Goal: Transaction & Acquisition: Purchase product/service

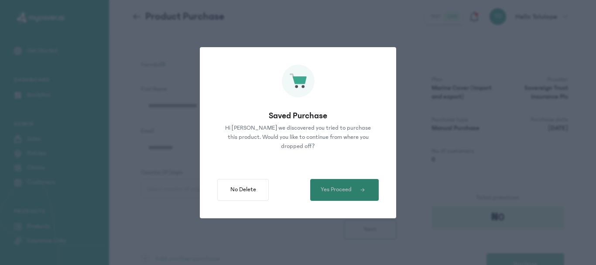
click at [344, 192] on span "Yes Proceed" at bounding box center [336, 189] width 31 height 9
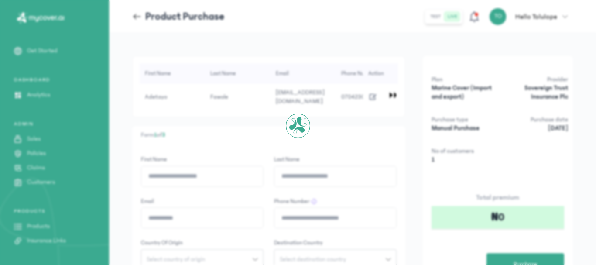
click at [331, 191] on div at bounding box center [298, 132] width 596 height 265
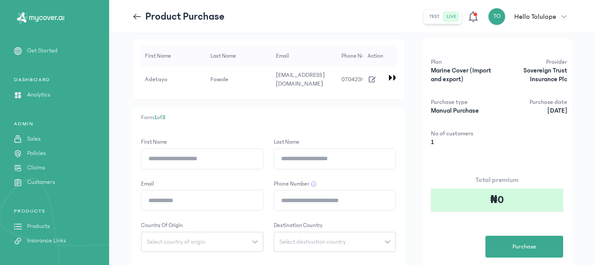
click at [394, 77] on div at bounding box center [391, 78] width 9 height 8
click at [519, 243] on span "Purchase" at bounding box center [524, 246] width 24 height 9
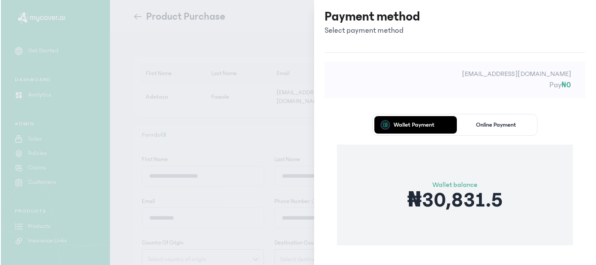
scroll to position [0, 0]
click at [404, 78] on p "[EMAIL_ADDRESS][DOMAIN_NAME]" at bounding box center [455, 73] width 233 height 10
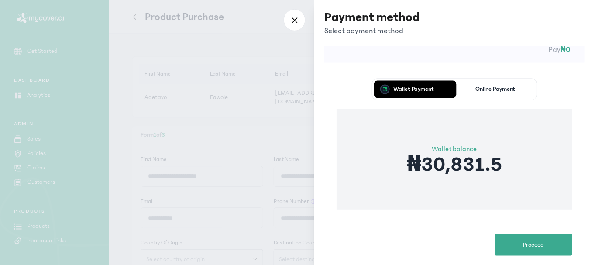
scroll to position [49, 0]
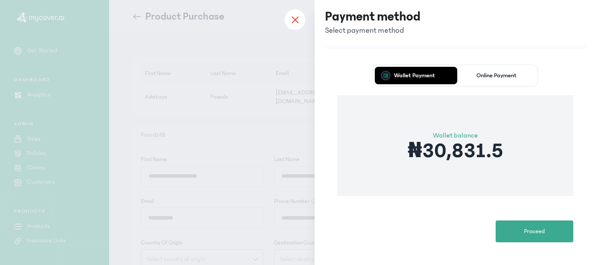
click at [289, 20] on div at bounding box center [295, 20] width 22 height 22
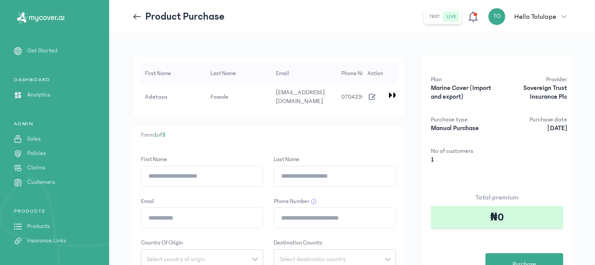
click at [385, 92] on td at bounding box center [379, 97] width 35 height 26
click at [374, 95] on icon "button" at bounding box center [372, 97] width 7 height 6
type input "*******"
type input "******"
type input "**********"
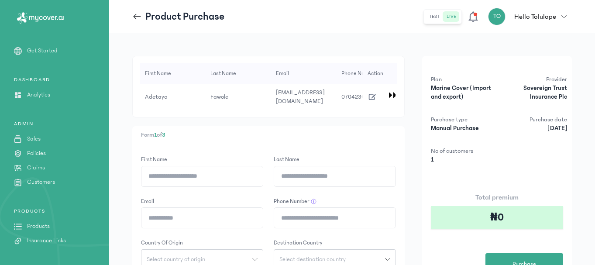
type input "**********"
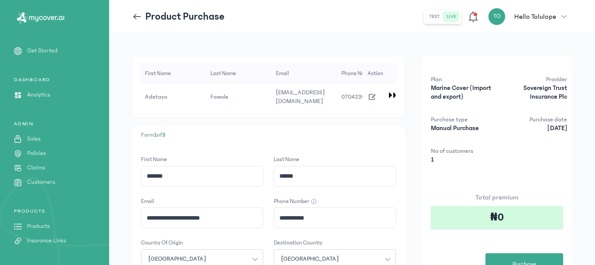
click at [401, 147] on div "**********" at bounding box center [268, 237] width 272 height 223
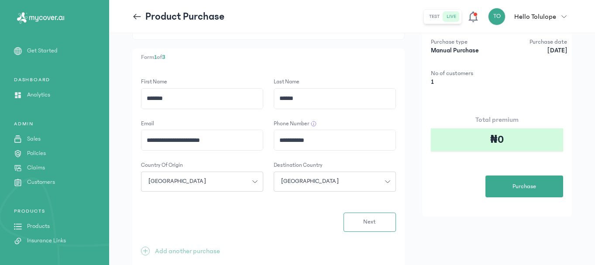
scroll to position [77, 0]
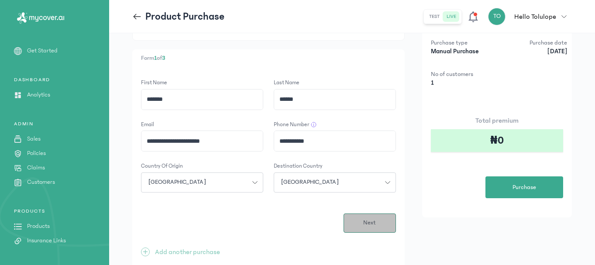
click at [375, 220] on span "Next" at bounding box center [369, 222] width 13 height 9
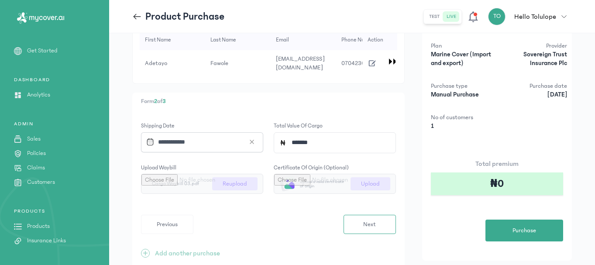
scroll to position [35, 0]
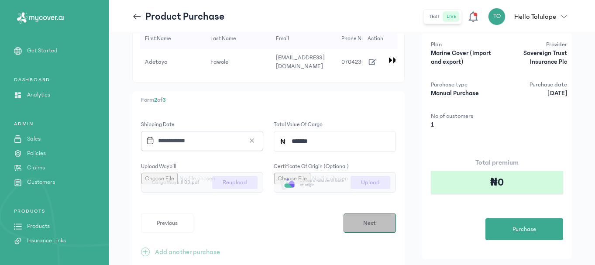
click at [371, 223] on span "Next" at bounding box center [369, 223] width 13 height 9
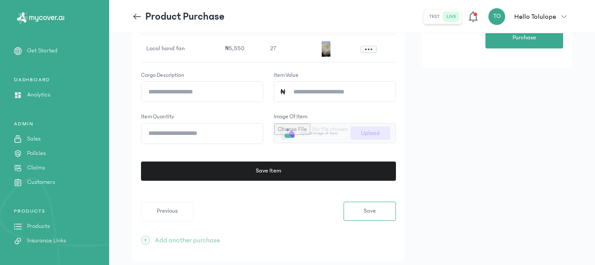
scroll to position [227, 0]
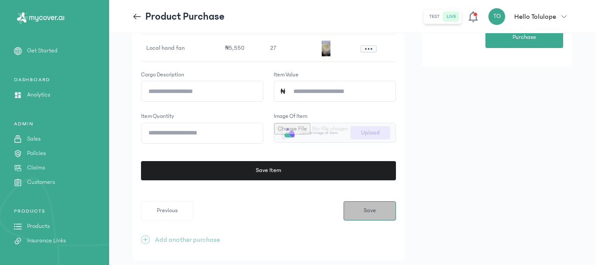
click at [375, 209] on span "Save" at bounding box center [369, 210] width 12 height 9
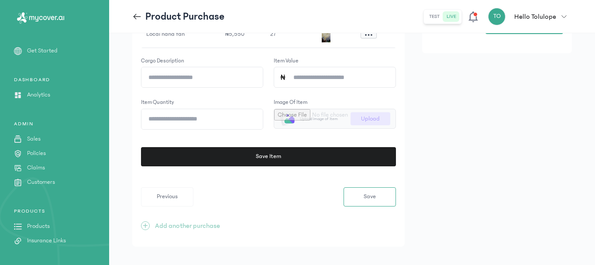
scroll to position [250, 0]
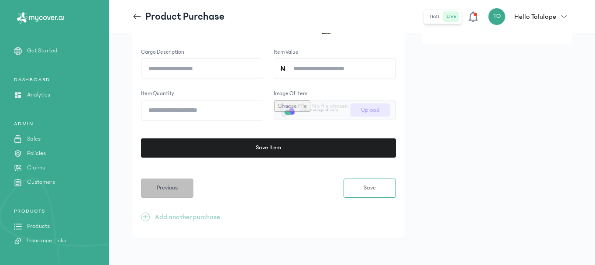
click at [170, 189] on span "Previous" at bounding box center [167, 187] width 21 height 9
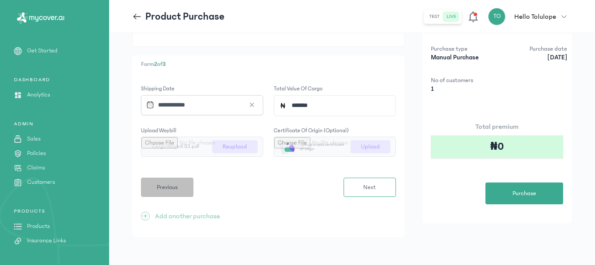
scroll to position [70, 0]
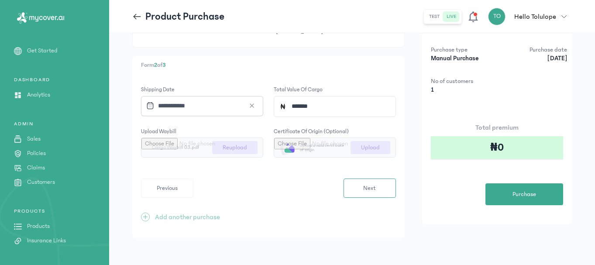
click at [151, 103] on icon at bounding box center [150, 106] width 8 height 8
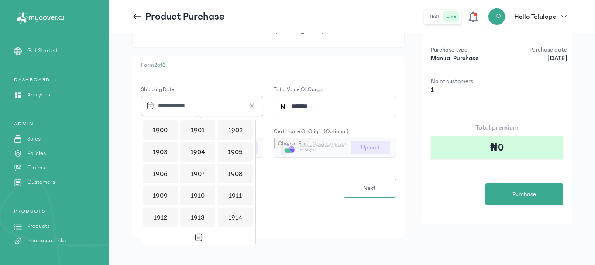
scroll to position [846, 0]
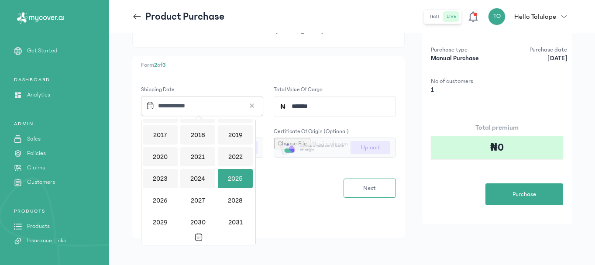
click at [232, 181] on div "2025" at bounding box center [235, 178] width 35 height 19
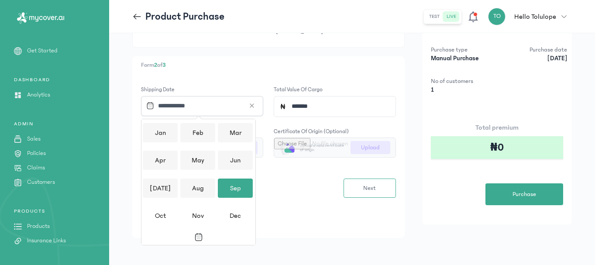
click at [233, 181] on div "Sep" at bounding box center [235, 187] width 35 height 19
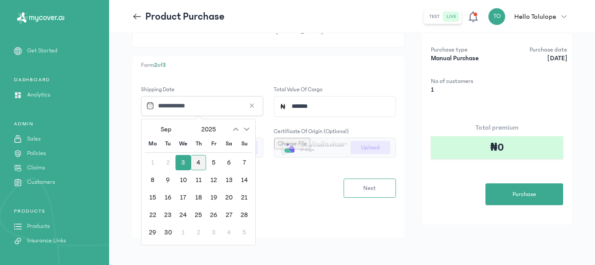
click at [196, 159] on div "4" at bounding box center [198, 162] width 15 height 15
type input "**********"
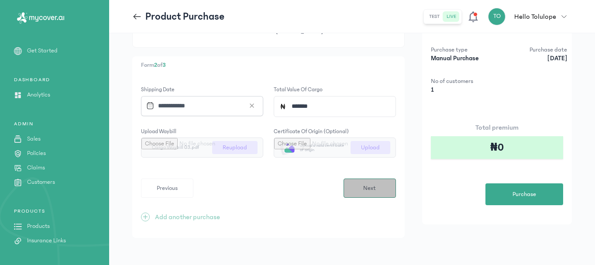
click at [380, 193] on button "Next" at bounding box center [369, 187] width 52 height 19
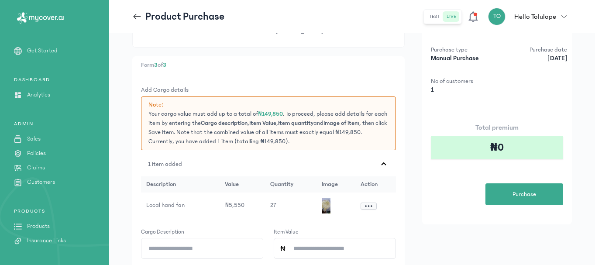
scroll to position [0, 0]
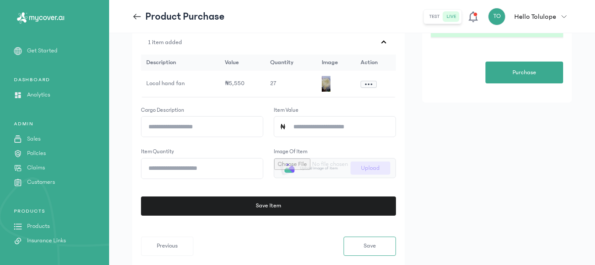
scroll to position [209, 0]
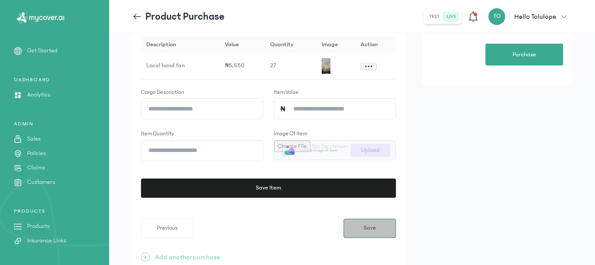
click at [373, 226] on span "Save" at bounding box center [369, 227] width 12 height 9
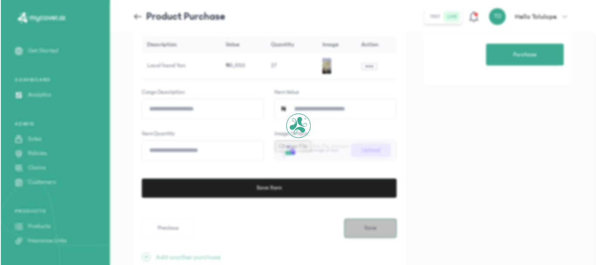
scroll to position [0, 0]
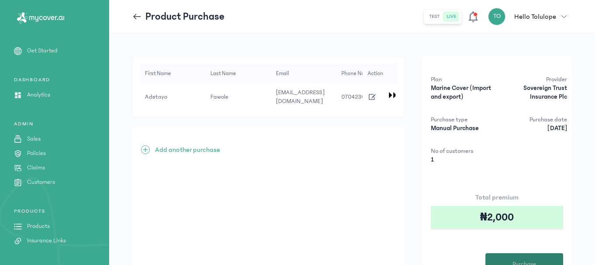
click at [509, 257] on button "Purchase" at bounding box center [524, 264] width 78 height 22
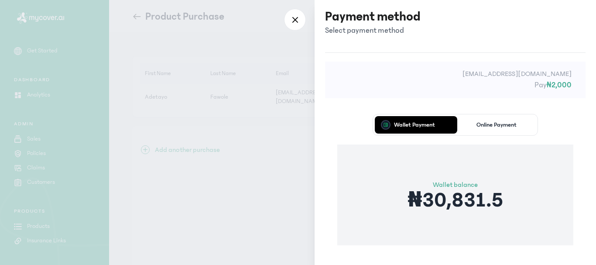
click at [440, 93] on div "[EMAIL_ADDRESS][DOMAIN_NAME] Pay ₦2,000" at bounding box center [455, 80] width 260 height 37
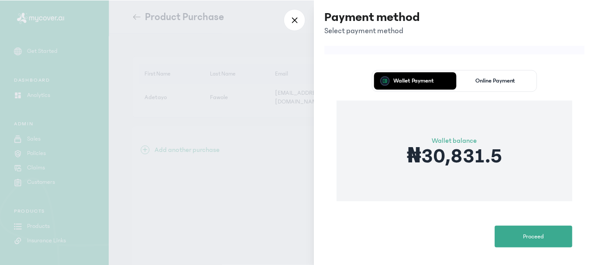
scroll to position [49, 0]
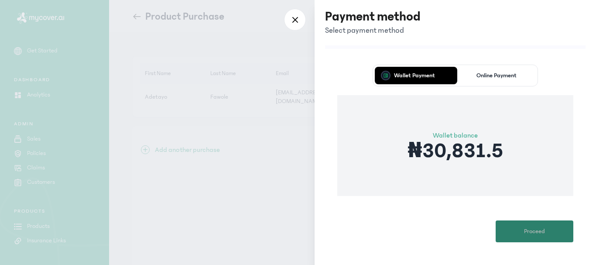
click at [533, 230] on span "Proceed" at bounding box center [534, 231] width 21 height 9
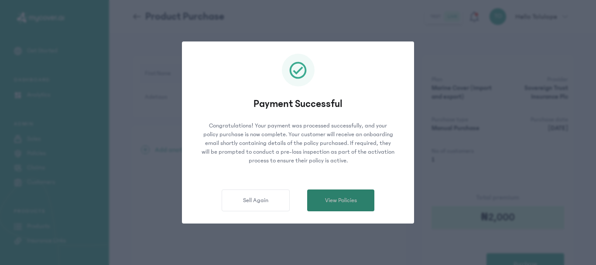
click at [339, 198] on span "View Policies" at bounding box center [341, 200] width 32 height 9
